Goal: Task Accomplishment & Management: Use online tool/utility

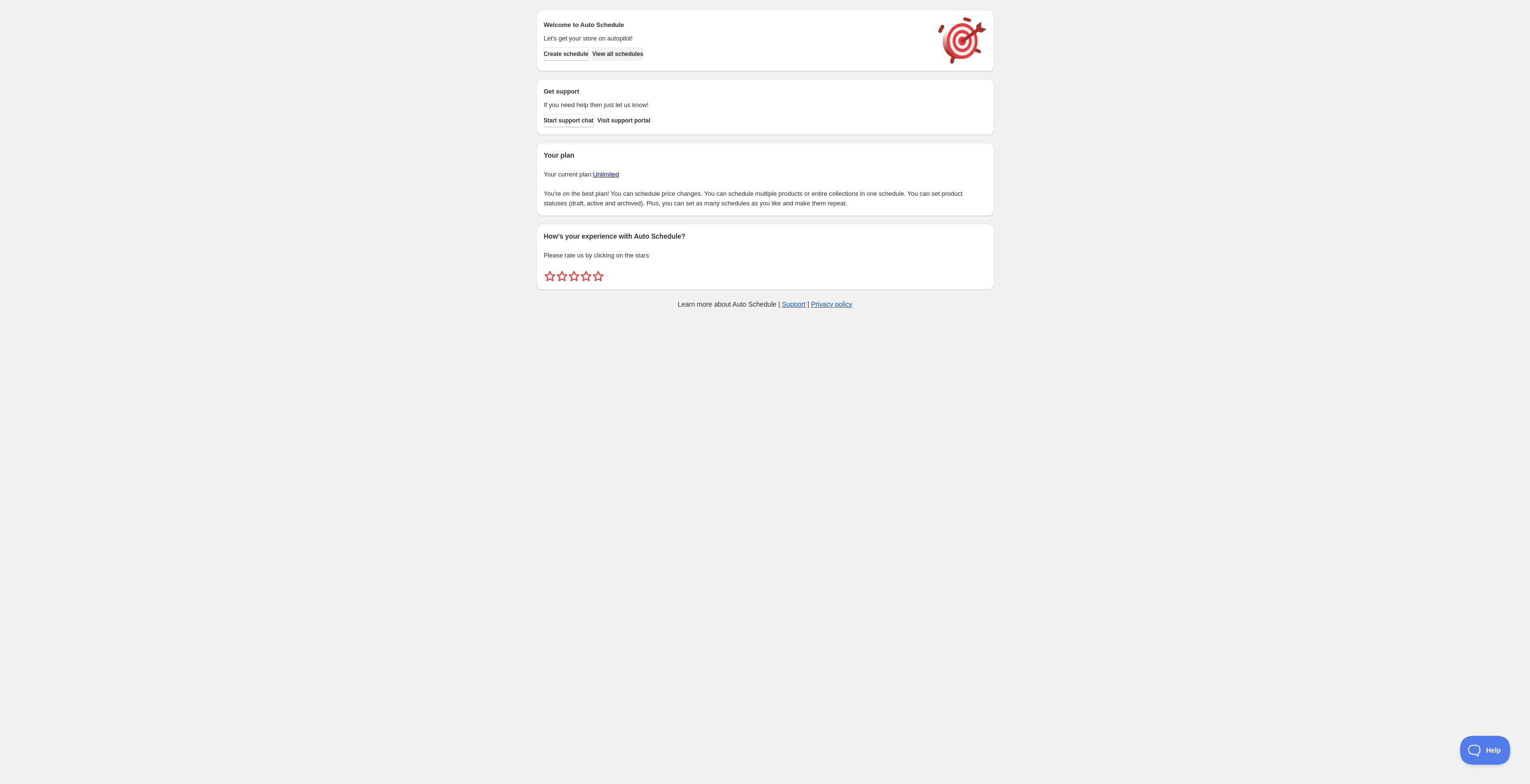
click at [642, 55] on span "View all schedules" at bounding box center [618, 53] width 51 height 8
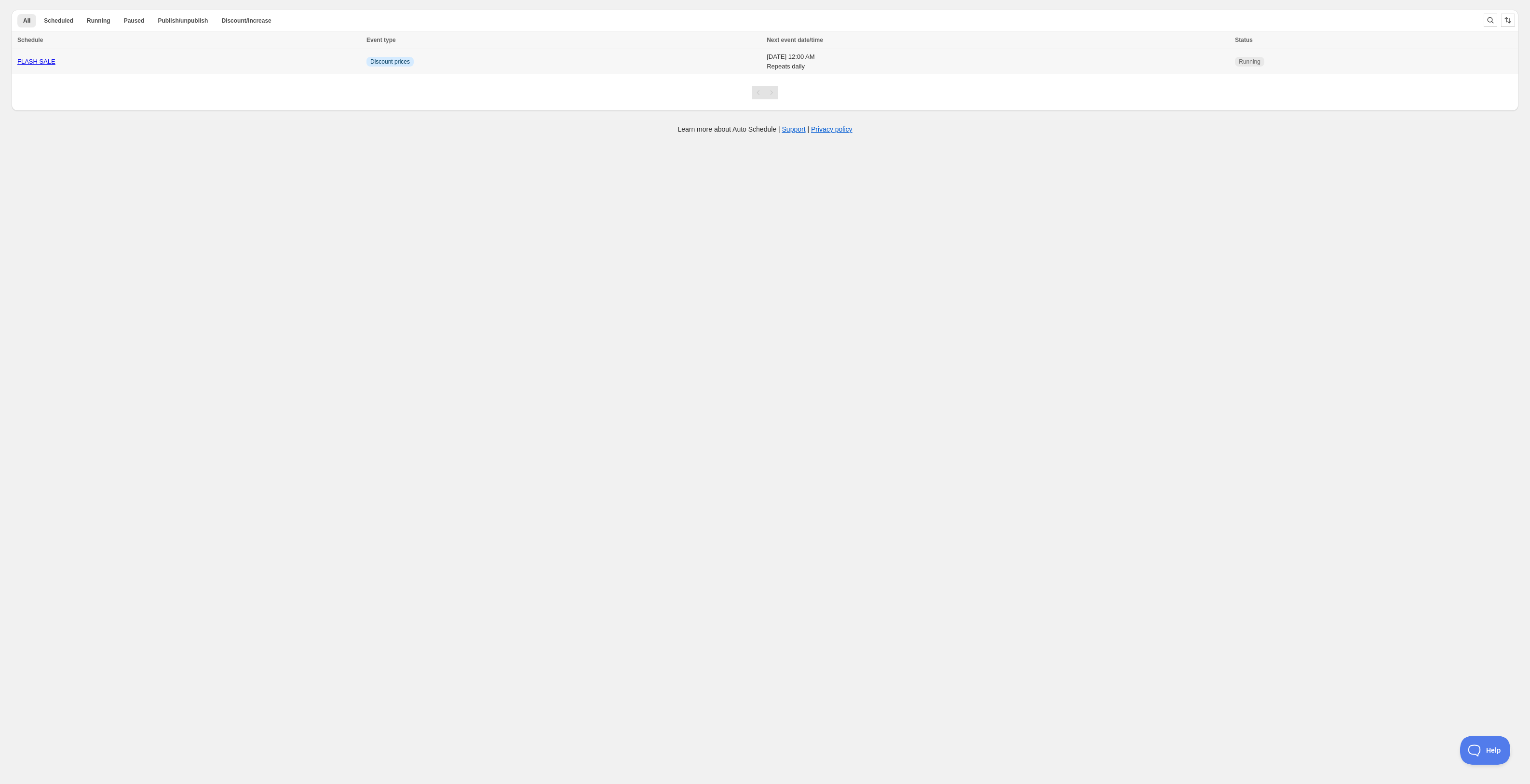
click at [1231, 64] on td "[DATE] 12:00 AM Repeats daily" at bounding box center [998, 62] width 468 height 26
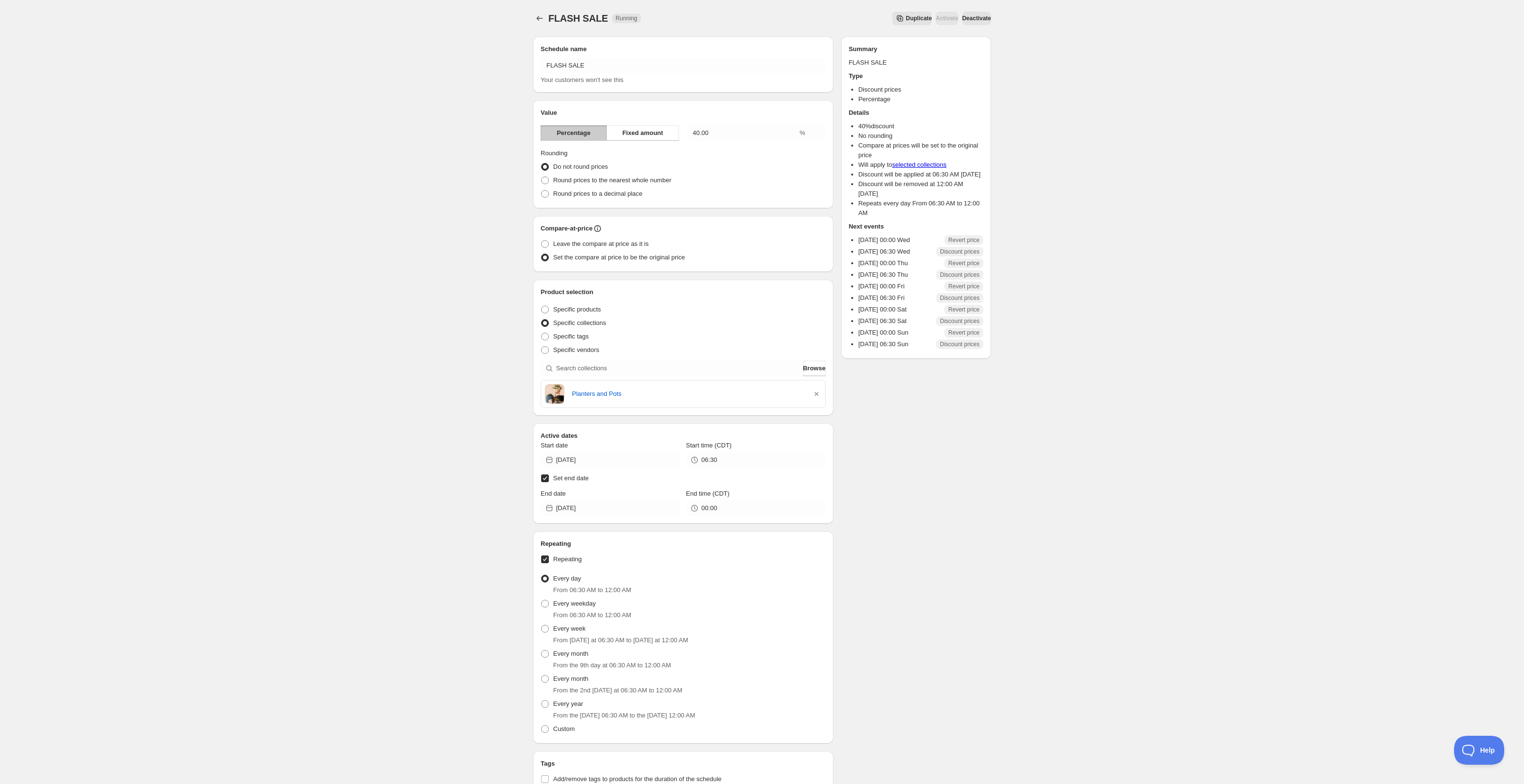
click at [978, 27] on div "FLASH SALE. This page is ready FLASH SALE Running Duplicate Activate Deactivate…" at bounding box center [762, 18] width 458 height 37
click at [978, 14] on button "Deactivate" at bounding box center [977, 18] width 29 height 14
click at [971, 18] on span "Deactivate" at bounding box center [977, 18] width 29 height 8
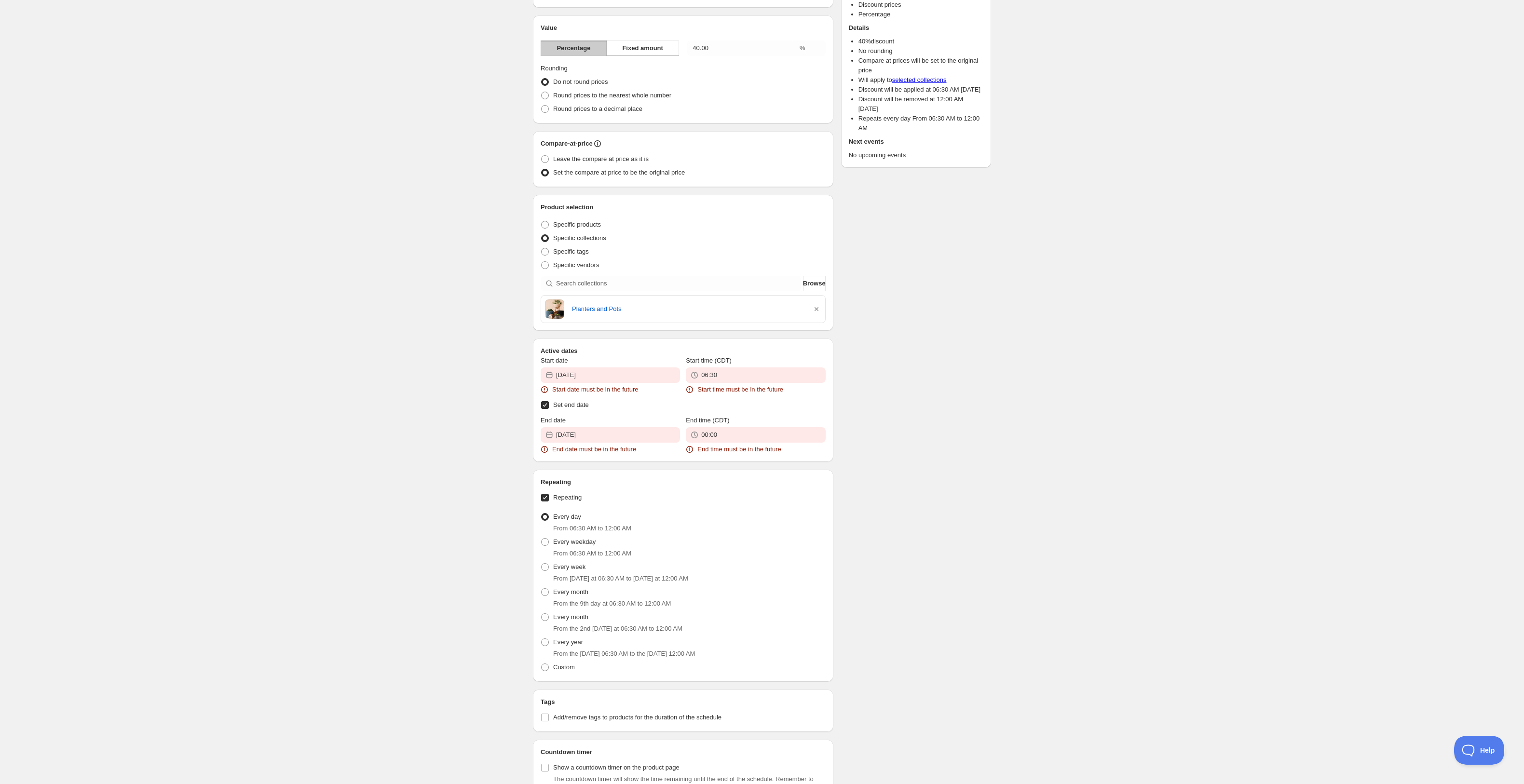
scroll to position [257, 0]
